Goal: Task Accomplishment & Management: Use online tool/utility

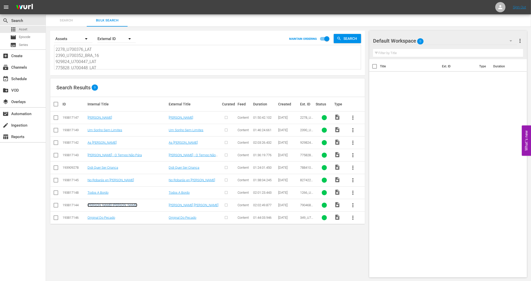
click at [102, 204] on link "[PERSON_NAME] [PERSON_NAME]" at bounding box center [112, 205] width 50 height 4
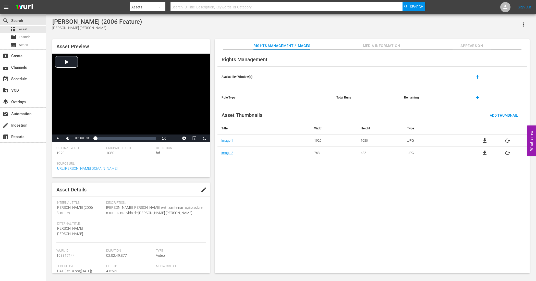
click at [509, 141] on span "cached" at bounding box center [507, 140] width 6 height 6
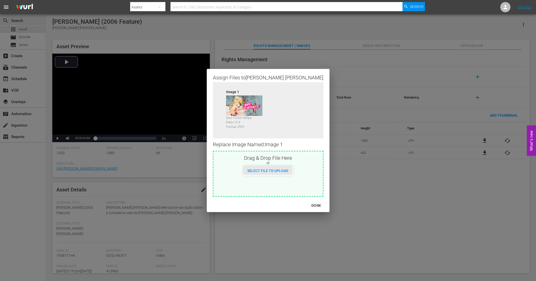
click at [268, 170] on span "Select File to Upload" at bounding box center [267, 171] width 49 height 4
type input "C:\fakepath\[PERSON_NAME] [PERSON_NAME] 19x10.jpg"
click at [307, 207] on div "DONE" at bounding box center [316, 205] width 18 height 6
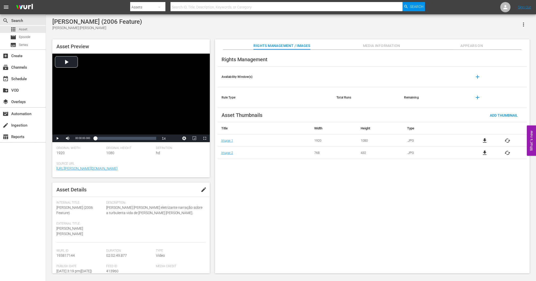
click at [508, 153] on span "cached" at bounding box center [507, 153] width 6 height 6
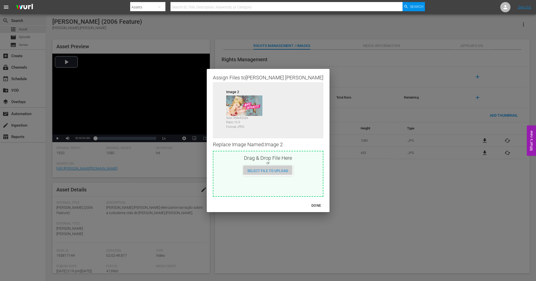
click at [270, 169] on span "Select File to Upload" at bounding box center [267, 171] width 49 height 4
type input "C:\fakepath\[PERSON_NAME] [PERSON_NAME] 7x4.jpg"
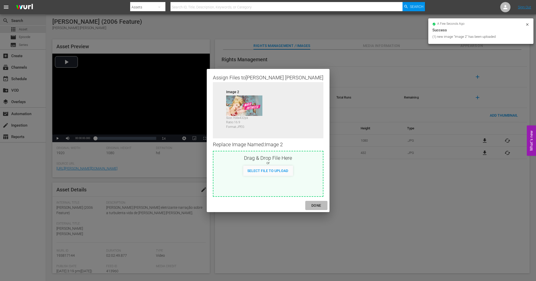
click at [307, 203] on div "DONE" at bounding box center [316, 205] width 18 height 6
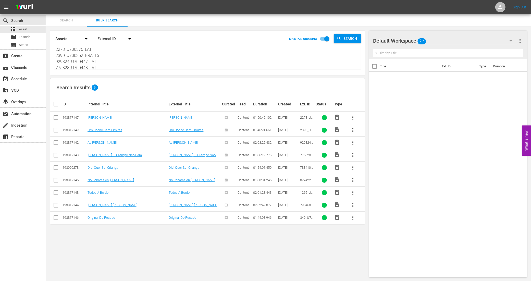
drag, startPoint x: 54, startPoint y: 206, endPoint x: 57, endPoint y: 206, distance: 3.3
click at [54, 206] on input "checkbox" at bounding box center [56, 206] width 6 height 6
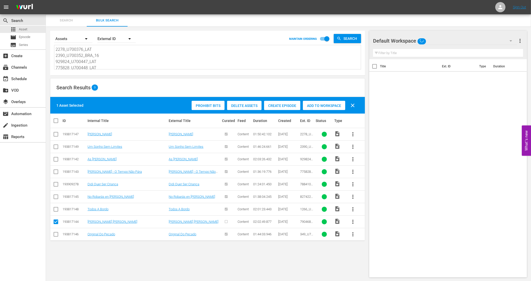
click at [290, 101] on div "Create Episode" at bounding box center [282, 106] width 36 height 10
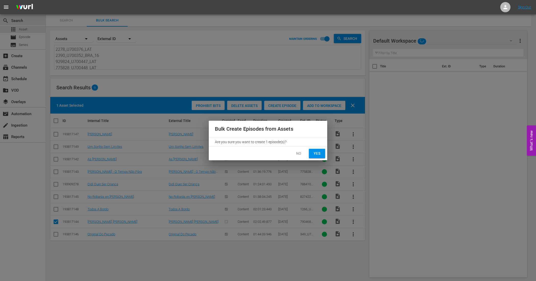
click at [315, 154] on span "Yes" at bounding box center [317, 153] width 8 height 6
checkbox input "false"
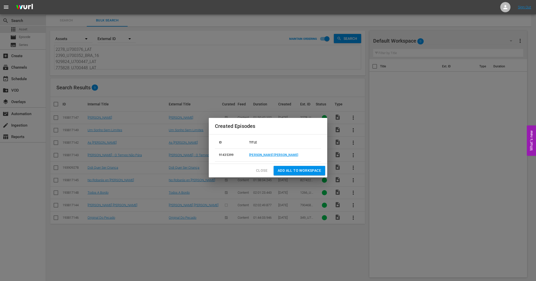
click at [264, 166] on button "Close" at bounding box center [262, 170] width 20 height 9
